Goal: Check status: Check status

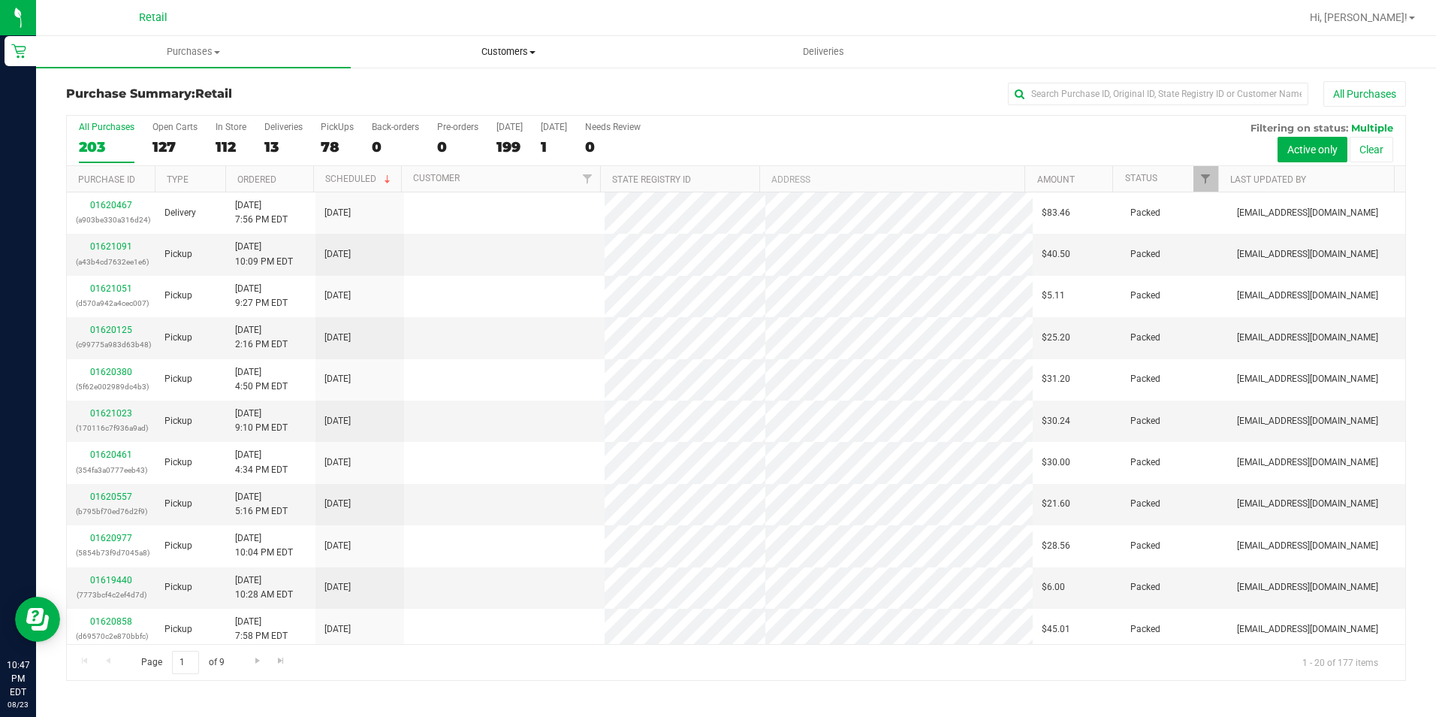
click at [533, 47] on span "Customers" at bounding box center [508, 52] width 313 height 14
click at [451, 86] on span "All customers" at bounding box center [405, 90] width 108 height 13
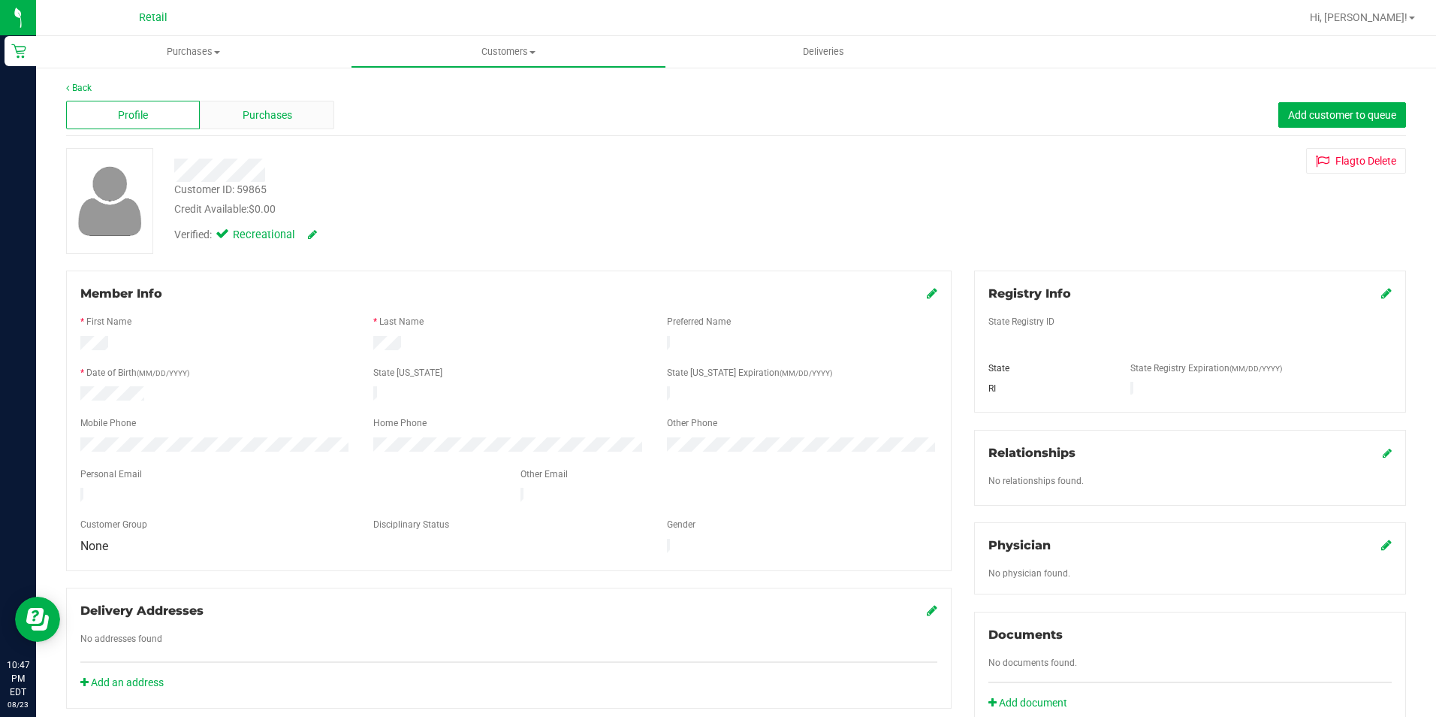
click at [236, 118] on div "Purchases" at bounding box center [267, 115] width 134 height 29
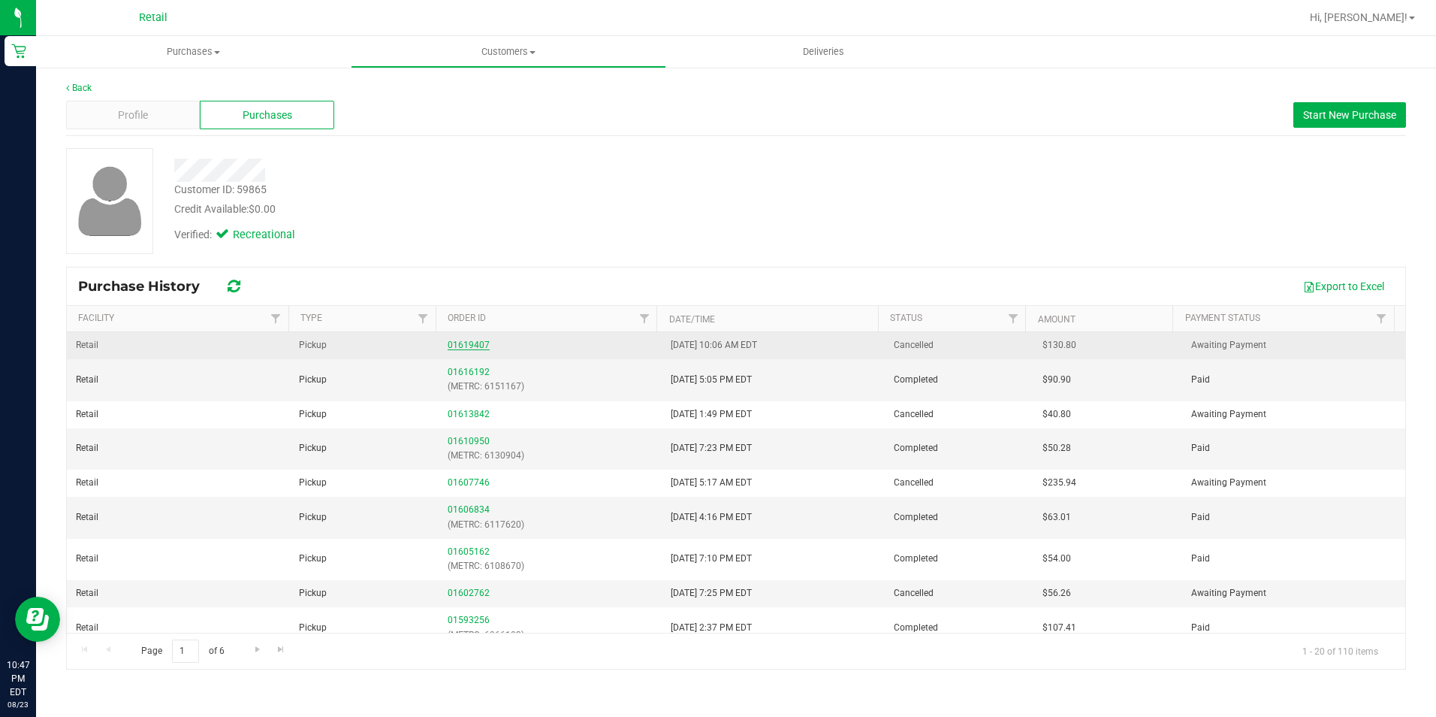
click at [468, 347] on link "01619407" at bounding box center [469, 344] width 42 height 11
